Goal: Information Seeking & Learning: Learn about a topic

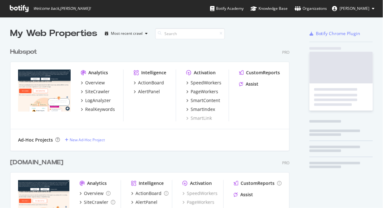
scroll to position [222, 284]
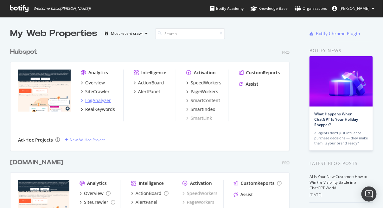
click at [96, 99] on div "LogAnalyzer" at bounding box center [98, 101] width 26 height 6
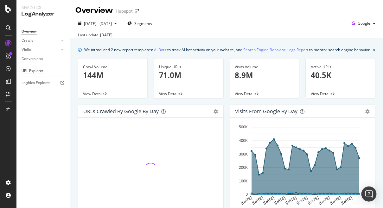
click at [35, 70] on div "URL Explorer" at bounding box center [33, 71] width 22 height 7
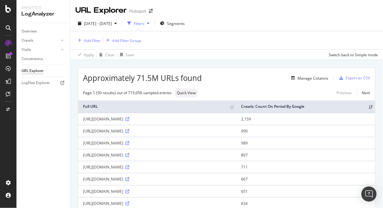
click at [163, 56] on div "Apply Clear Save Switch back to Simple mode" at bounding box center [226, 54] width 313 height 10
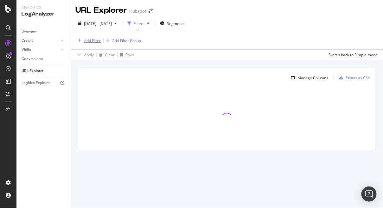
click at [96, 42] on div "Add Filter" at bounding box center [92, 40] width 17 height 5
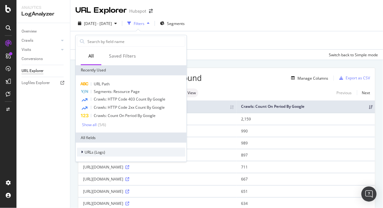
click at [89, 154] on span "URLs (Logs)" at bounding box center [95, 152] width 21 height 5
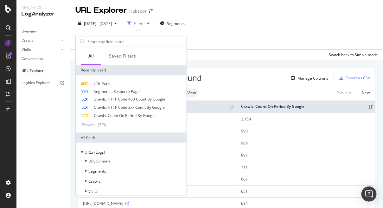
scroll to position [6, 0]
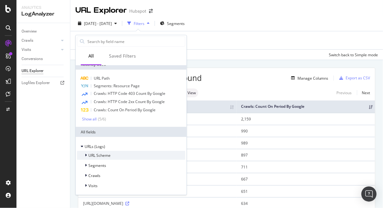
click at [97, 154] on span "URL Scheme" at bounding box center [99, 155] width 22 height 5
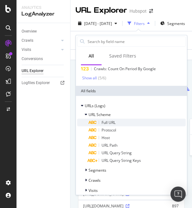
scroll to position [51, 0]
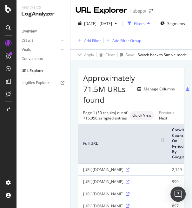
click at [38, 127] on div "Overview Crawls Daily Distribution Segments Distribution HTTP Codes Resources V…" at bounding box center [43, 115] width 54 height 185
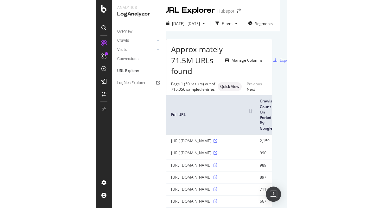
scroll to position [0, 0]
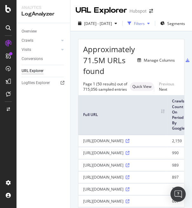
click at [144, 25] on div "Filters" at bounding box center [139, 23] width 11 height 5
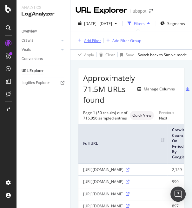
click at [92, 39] on div "Add Filter" at bounding box center [92, 40] width 17 height 5
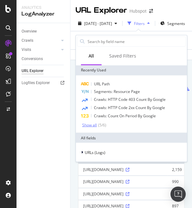
click at [99, 124] on div "( 5 / 6 )" at bounding box center [102, 124] width 10 height 5
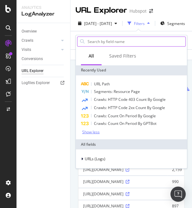
click at [107, 41] on input "text" at bounding box center [136, 42] width 98 height 10
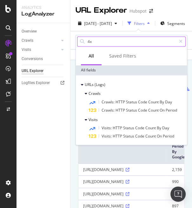
type input "4"
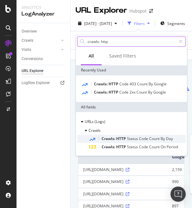
type input "crawls: http"
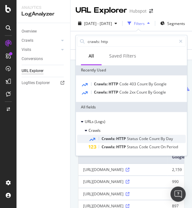
click at [123, 137] on span "HTTP" at bounding box center [121, 138] width 11 height 5
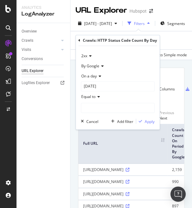
click at [92, 55] on div "2xx" at bounding box center [117, 56] width 73 height 10
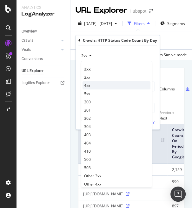
click at [92, 88] on div "4xx" at bounding box center [116, 86] width 68 height 8
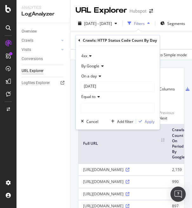
click at [99, 77] on icon at bounding box center [99, 77] width 4 height 4
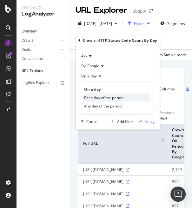
click at [100, 97] on span "Each day of the period" at bounding box center [103, 97] width 39 height 5
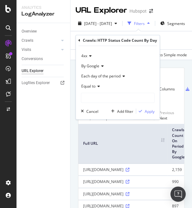
click at [100, 86] on div "Equal to" at bounding box center [117, 87] width 73 height 10
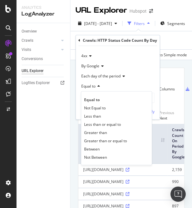
click at [100, 86] on div "Equal to" at bounding box center [117, 87] width 73 height 10
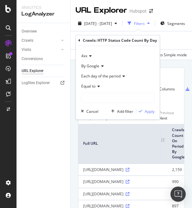
click at [115, 79] on span "Each day of the period" at bounding box center [100, 76] width 39 height 5
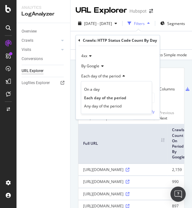
click at [115, 77] on span "Each day of the period" at bounding box center [100, 76] width 39 height 5
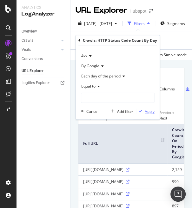
click at [147, 110] on div "Apply" at bounding box center [149, 111] width 10 height 5
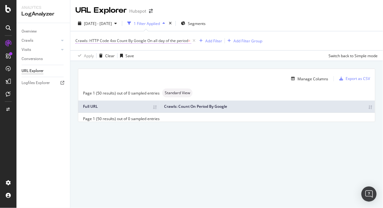
click at [170, 41] on span "On all day of the period" at bounding box center [167, 40] width 41 height 5
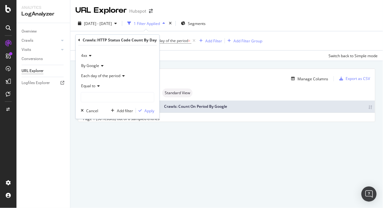
click at [165, 58] on div "Apply Clear Save Switch back to Simple mode" at bounding box center [226, 55] width 313 height 10
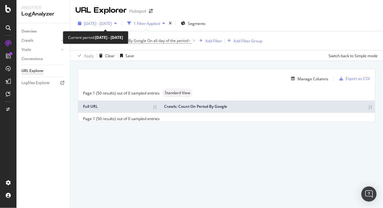
click at [112, 23] on span "[DATE] - [DATE]" at bounding box center [98, 23] width 28 height 5
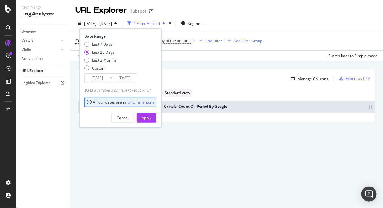
click at [202, 67] on div "Manage Columns Export as CSV Page 1 (50 results) out of 0 sampled entries Stand…" at bounding box center [226, 102] width 313 height 83
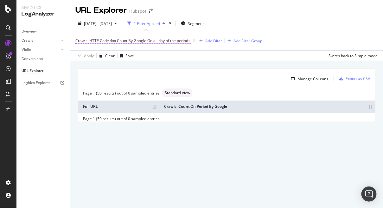
click at [186, 41] on span "On all day of the period" at bounding box center [167, 40] width 41 height 5
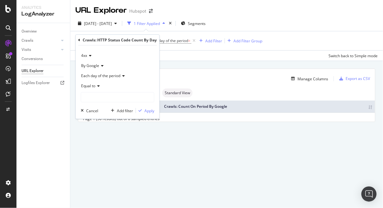
click at [97, 67] on span "By Google" at bounding box center [90, 65] width 18 height 5
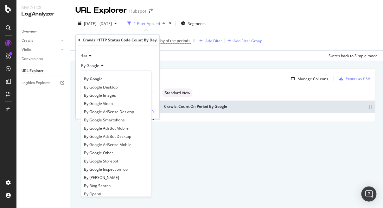
click at [97, 67] on span "By Google" at bounding box center [90, 65] width 18 height 5
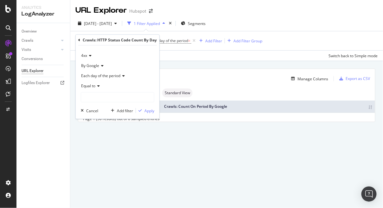
click at [99, 75] on span "Each day of the period" at bounding box center [100, 75] width 39 height 5
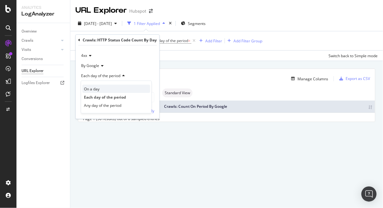
click at [94, 88] on span "On a day" at bounding box center [92, 88] width 16 height 5
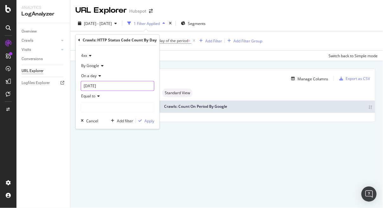
click at [127, 86] on input "2025-07-17" at bounding box center [117, 86] width 73 height 10
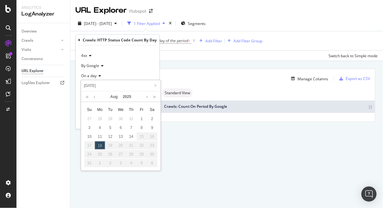
click at [178, 66] on div "Manage Columns Export as CSV Page 1 (50 results) out of 0 sampled entries Stand…" at bounding box center [226, 102] width 313 height 83
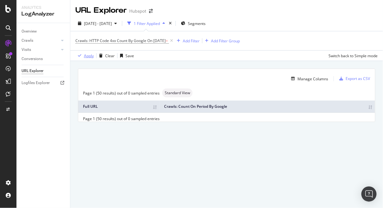
click at [89, 54] on div "Apply" at bounding box center [89, 55] width 10 height 5
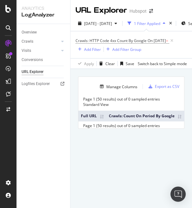
click at [71, 115] on div "Manage Columns Export as CSV Page 1 (50 results) out of 0 sampled entries Stand…" at bounding box center [130, 110] width 121 height 82
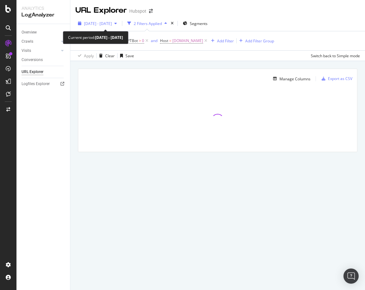
click at [112, 23] on span "2025 Jul. 15th - Aug. 13th" at bounding box center [98, 23] width 28 height 5
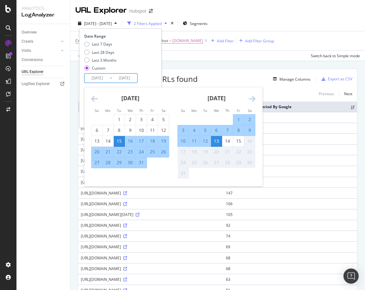
click at [99, 76] on input "2025/07/15" at bounding box center [97, 78] width 25 height 9
click at [123, 119] on div "1" at bounding box center [119, 120] width 11 height 6
type input "2025/07/01"
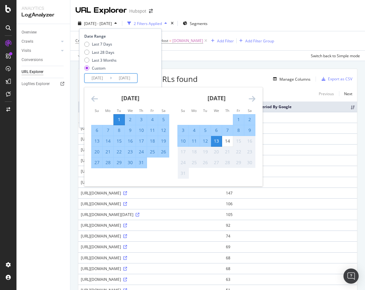
click at [141, 165] on div "31" at bounding box center [141, 163] width 11 height 6
type input "2025/07/31"
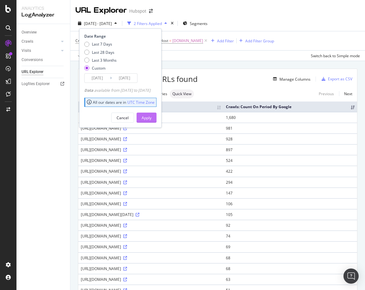
click at [151, 116] on div "Apply" at bounding box center [147, 117] width 10 height 5
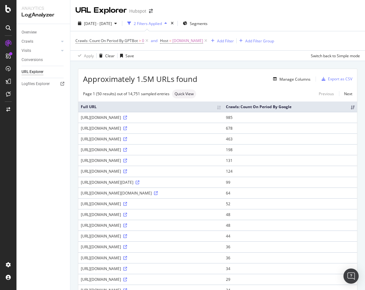
click at [148, 59] on div "Apply Clear Save Switch back to Simple mode" at bounding box center [217, 55] width 295 height 10
click at [130, 40] on span "Crawls: Count On Period By GPTBot" at bounding box center [106, 40] width 62 height 5
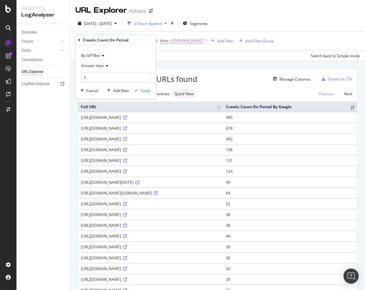
click at [101, 56] on icon at bounding box center [102, 56] width 4 height 4
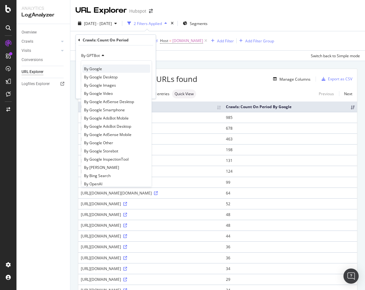
click at [99, 70] on span "By Google" at bounding box center [93, 68] width 18 height 5
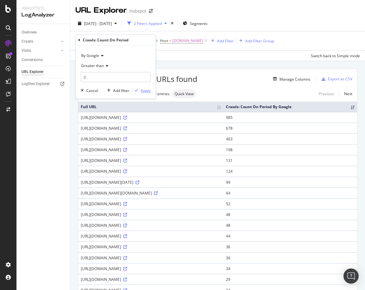
click at [143, 91] on div "Apply" at bounding box center [146, 90] width 10 height 5
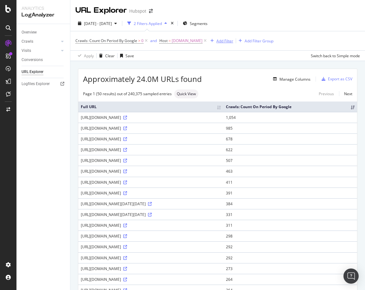
click at [228, 40] on div "Add Filter" at bounding box center [224, 40] width 17 height 5
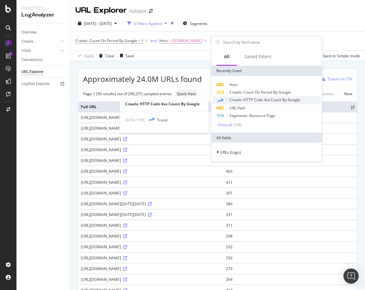
click at [250, 100] on span "Crawls: HTTP Code 4xx Count By Google" at bounding box center [264, 99] width 71 height 5
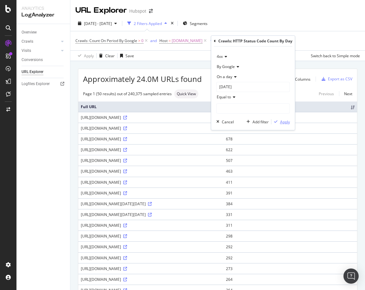
click at [281, 123] on div "Apply" at bounding box center [285, 121] width 10 height 5
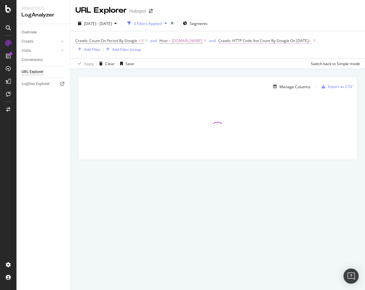
click at [236, 39] on span "Crawls: HTTP Code 4xx Count By Google" at bounding box center [253, 40] width 71 height 5
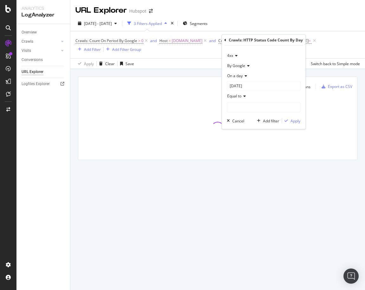
click at [225, 40] on icon at bounding box center [225, 40] width 2 height 4
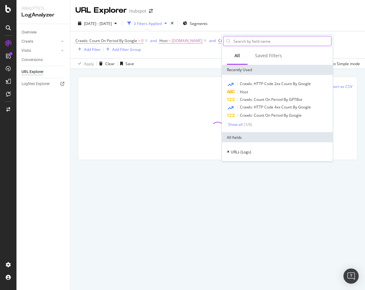
type input "3"
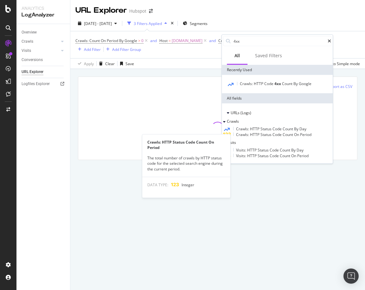
type input "4xx"
click at [250, 137] on span "Crawls:" at bounding box center [243, 134] width 14 height 5
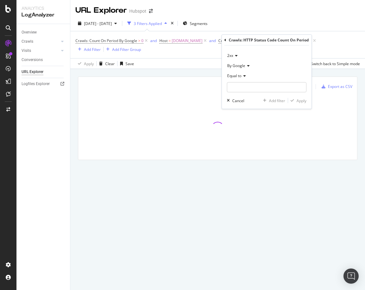
click at [235, 77] on span "Equal to" at bounding box center [234, 75] width 14 height 5
click at [226, 41] on icon at bounding box center [225, 40] width 2 height 4
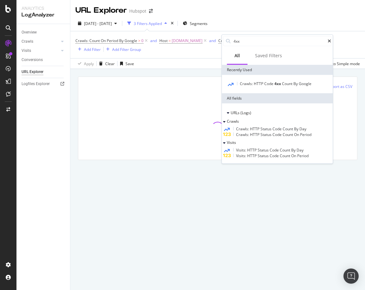
click at [272, 127] on span "Status" at bounding box center [266, 128] width 12 height 5
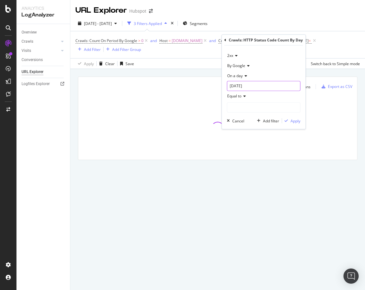
click at [254, 85] on input "2025-07-01" at bounding box center [263, 86] width 73 height 10
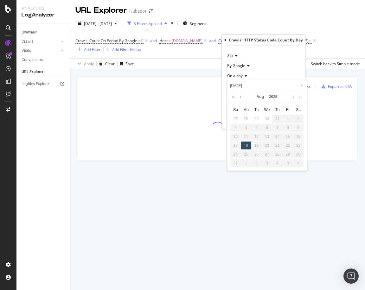
click at [245, 75] on icon at bounding box center [245, 76] width 4 height 4
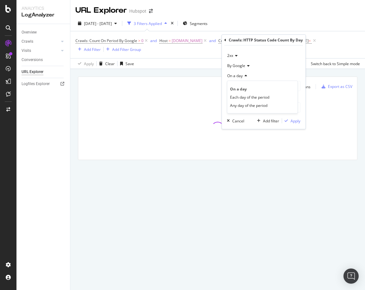
click at [273, 19] on div "2025 Jul. 1st - Jul. 31st 3 Filters Applied Segments" at bounding box center [217, 24] width 295 height 13
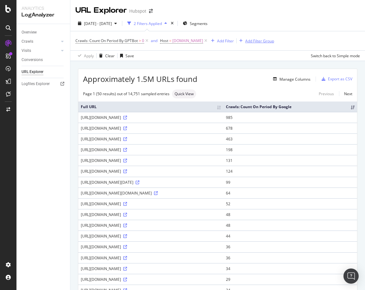
click at [249, 44] on button "Add Filter Group" at bounding box center [255, 41] width 37 height 8
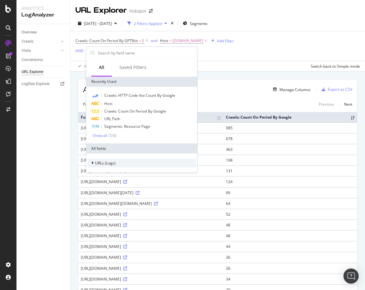
click at [100, 161] on span "URLs (Logs)" at bounding box center [105, 163] width 21 height 5
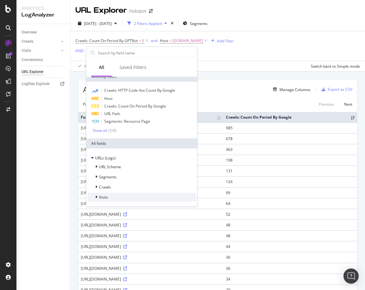
click at [99, 197] on span "Visits" at bounding box center [103, 197] width 9 height 5
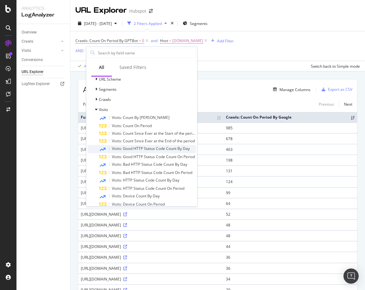
scroll to position [0, 0]
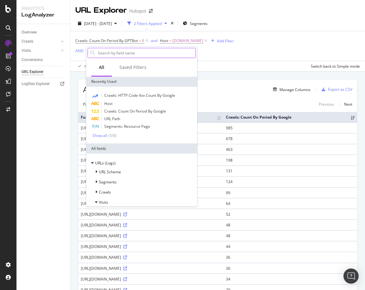
click at [131, 54] on input "text" at bounding box center [146, 53] width 98 height 10
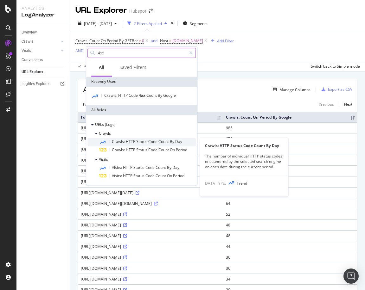
type input "4xx"
click at [163, 142] on span "Count" at bounding box center [163, 141] width 11 height 5
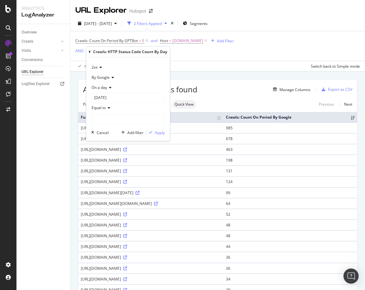
click at [104, 86] on span "On a day" at bounding box center [100, 87] width 16 height 5
click at [111, 117] on span "Any day of the period" at bounding box center [112, 117] width 37 height 5
click at [162, 124] on div "Apply" at bounding box center [160, 122] width 10 height 5
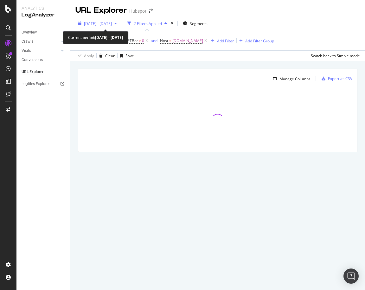
click at [103, 25] on span "[DATE] - [DATE]" at bounding box center [98, 23] width 28 height 5
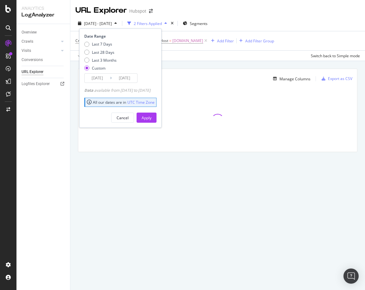
click at [99, 79] on input "[DATE]" at bounding box center [97, 78] width 25 height 9
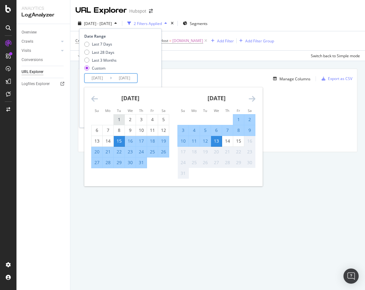
click at [115, 119] on div "1" at bounding box center [119, 120] width 11 height 6
type input "[DATE]"
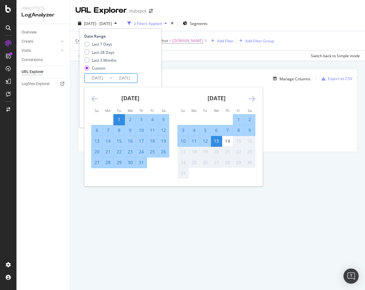
click at [142, 163] on div "31" at bounding box center [141, 163] width 11 height 6
type input "[DATE]"
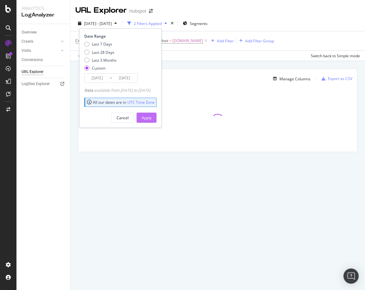
click at [156, 121] on button "Apply" at bounding box center [147, 118] width 20 height 10
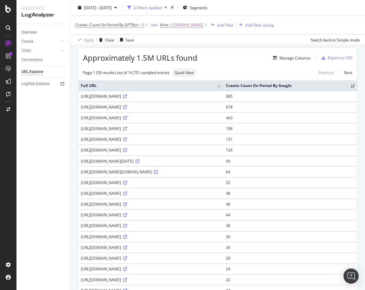
scroll to position [28, 0]
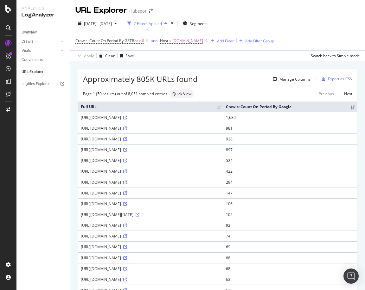
click at [222, 81] on div "Manage Columns" at bounding box center [254, 79] width 113 height 8
click at [130, 42] on span "Crawls: Count On Period By GPTBot" at bounding box center [106, 40] width 62 height 5
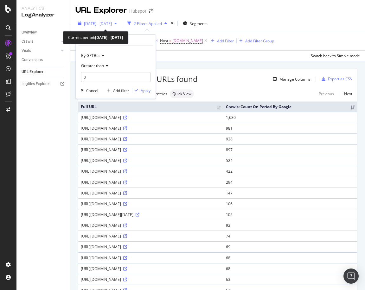
click at [112, 25] on span "[DATE] - [DATE]" at bounding box center [98, 23] width 28 height 5
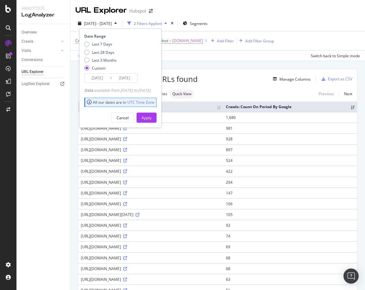
click at [96, 80] on input "[DATE]" at bounding box center [97, 78] width 25 height 9
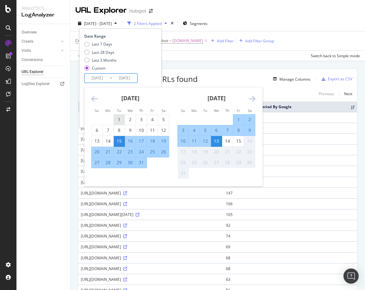
click at [117, 123] on div "1" at bounding box center [119, 120] width 11 height 6
type input "[DATE]"
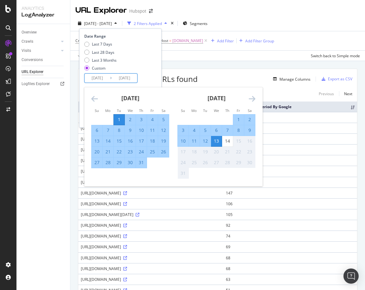
click at [141, 164] on div "31" at bounding box center [141, 163] width 11 height 6
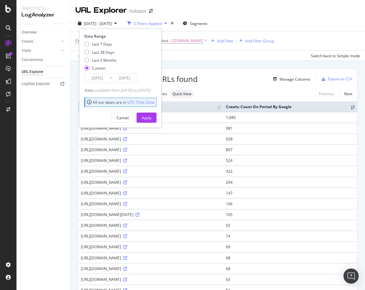
type input "[DATE]"
click at [156, 122] on button "Apply" at bounding box center [147, 118] width 20 height 10
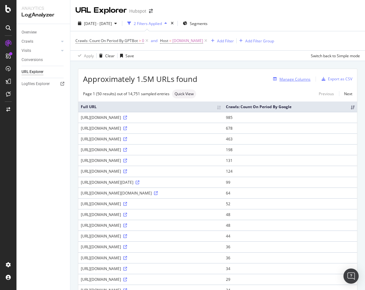
click at [297, 80] on div "Manage Columns" at bounding box center [294, 79] width 31 height 5
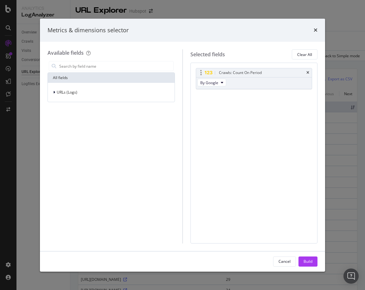
click at [250, 73] on div "Crawls: Count On Period" at bounding box center [240, 73] width 43 height 6
click at [216, 80] on span "By Google" at bounding box center [209, 82] width 18 height 5
click at [218, 101] on span "By GPTBot" at bounding box center [227, 101] width 50 height 6
click at [310, 262] on div "Build" at bounding box center [307, 261] width 9 height 5
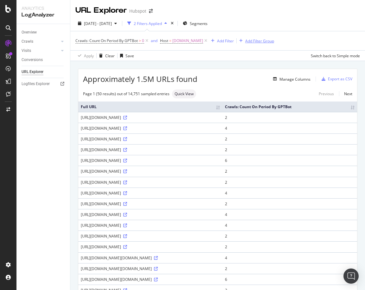
click at [258, 41] on div "Add Filter Group" at bounding box center [259, 40] width 29 height 5
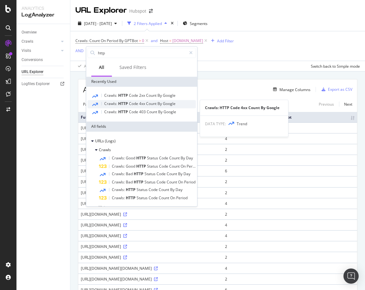
type input "http"
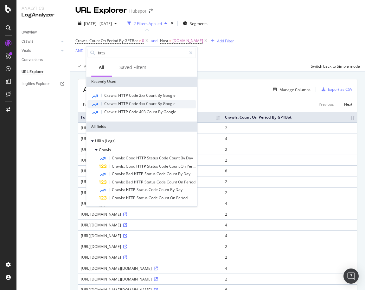
click at [135, 106] on div "Crawls: HTTP Code 4xx Count By Google" at bounding box center [141, 104] width 108 height 8
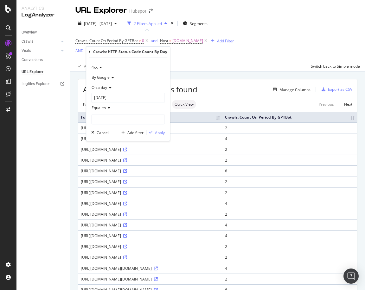
click at [104, 87] on span "On a day" at bounding box center [100, 87] width 16 height 5
click at [109, 117] on span "Any day of the period" at bounding box center [112, 117] width 37 height 5
click at [155, 123] on div "Apply" at bounding box center [160, 122] width 10 height 5
